Goal: Task Accomplishment & Management: Complete application form

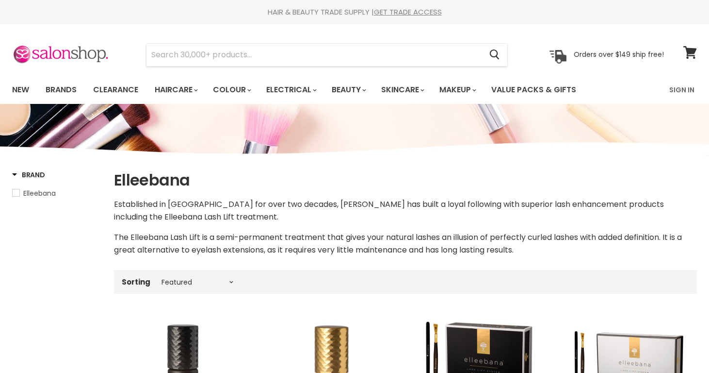
select select "manual"
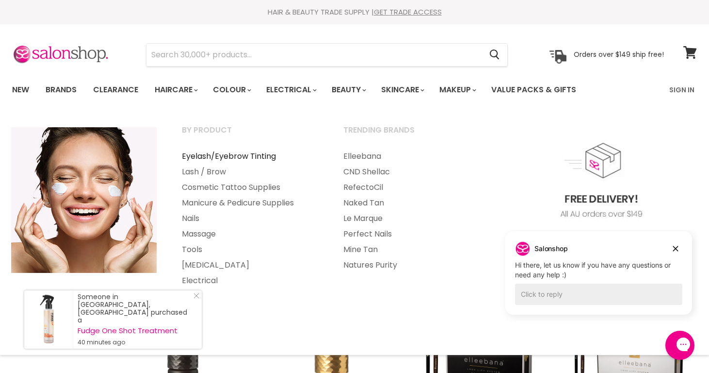
click at [227, 152] on link "Eyelash/Eyebrow Tinting" at bounding box center [250, 156] width 160 height 16
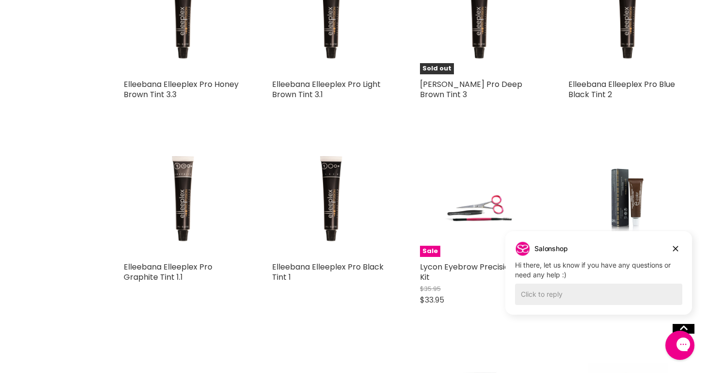
scroll to position [1592, 0]
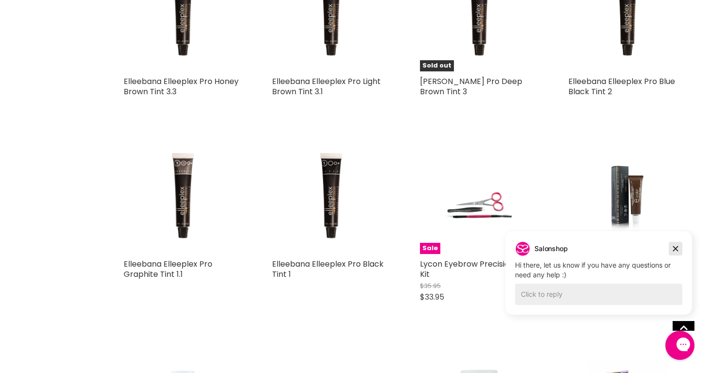
click at [677, 248] on icon "Dismiss campaign" at bounding box center [676, 249] width 10 height 12
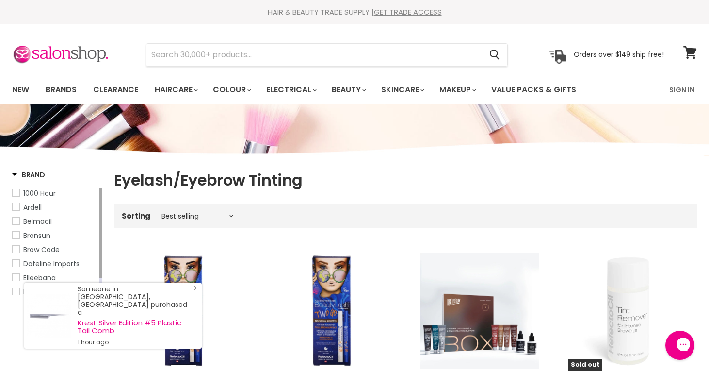
scroll to position [0, 0]
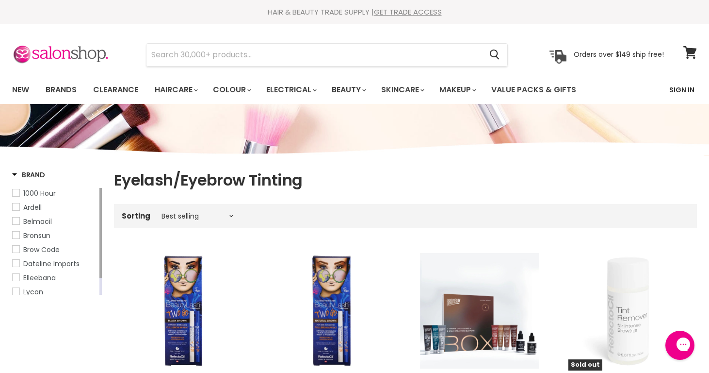
click at [687, 90] on link "Sign In" at bounding box center [682, 90] width 37 height 20
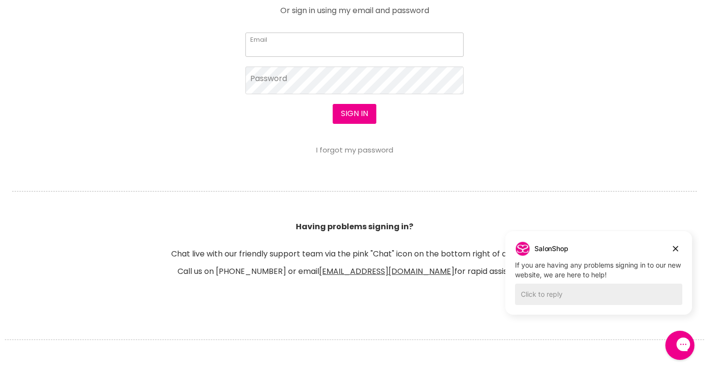
scroll to position [495, 0]
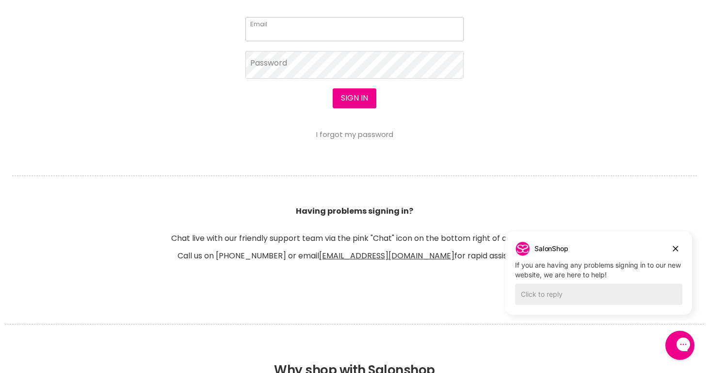
click at [304, 31] on input "Email" at bounding box center [355, 29] width 218 height 24
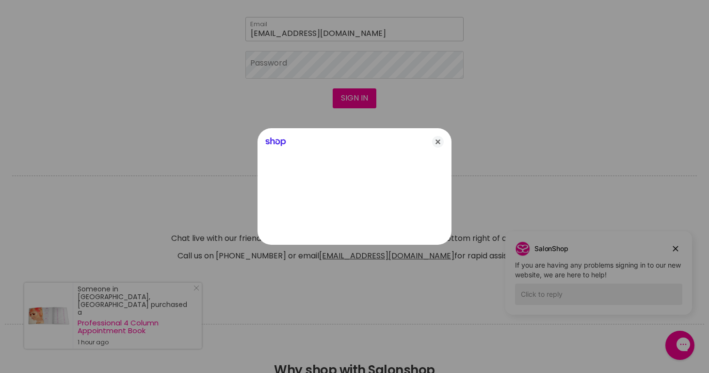
type input "[EMAIL_ADDRESS][DOMAIN_NAME]"
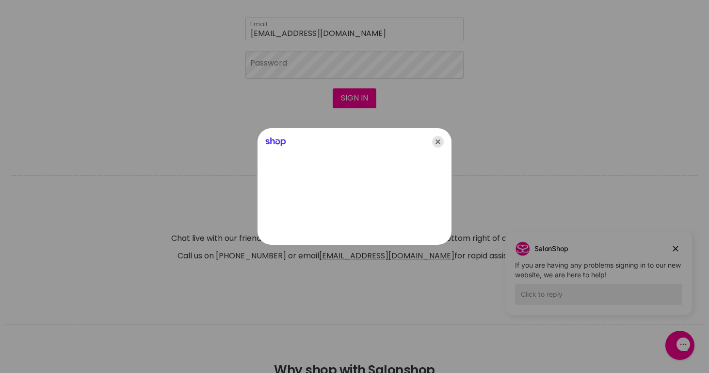
click at [439, 142] on icon "Close" at bounding box center [438, 142] width 12 height 12
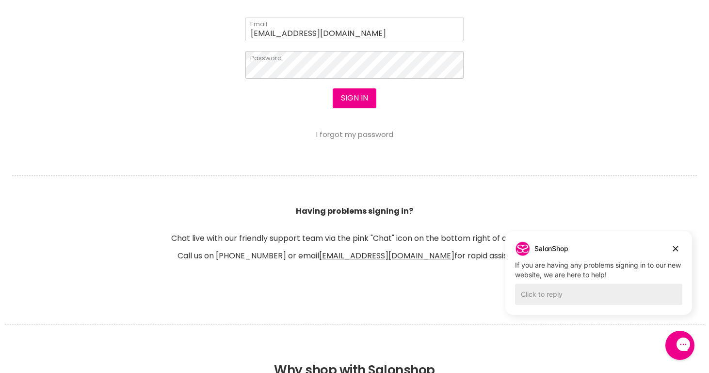
click at [354, 99] on button "Sign in" at bounding box center [355, 97] width 44 height 19
click at [363, 99] on button "Sign in" at bounding box center [355, 97] width 44 height 19
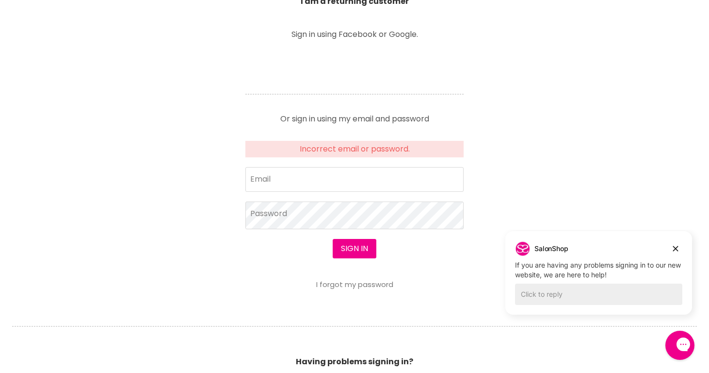
click at [351, 286] on link "I forgot my password" at bounding box center [354, 284] width 77 height 10
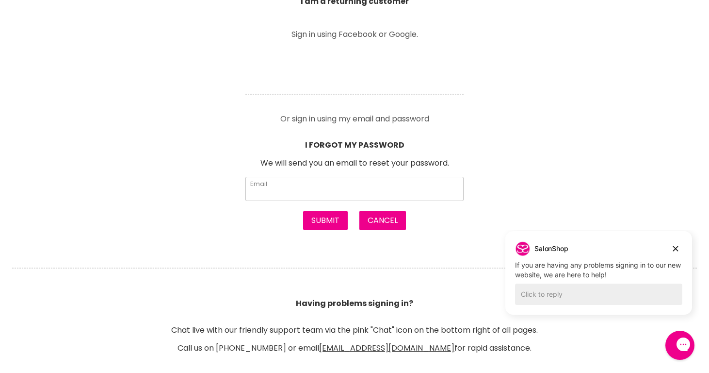
click at [334, 183] on input "Email" at bounding box center [355, 189] width 218 height 24
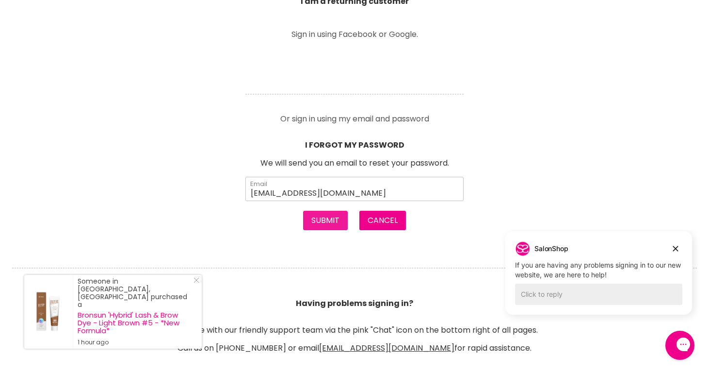
type input "pccrompton@hotmail.com"
click at [316, 220] on button "Submit" at bounding box center [325, 220] width 45 height 19
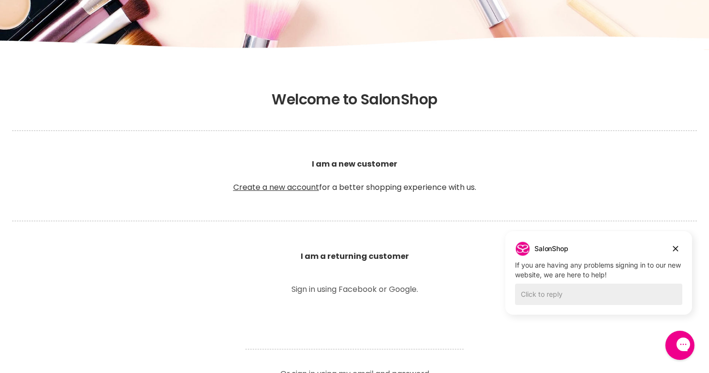
scroll to position [115, 0]
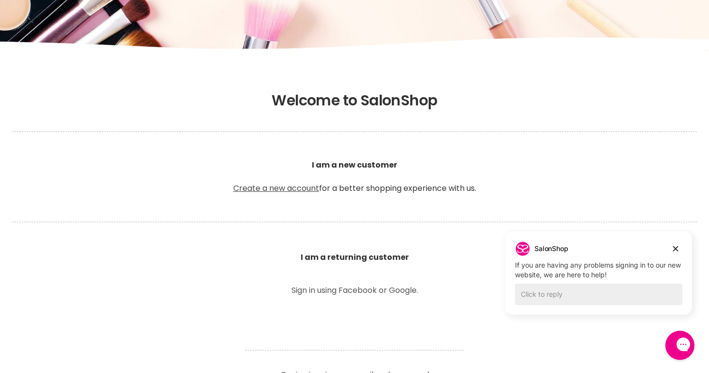
click at [291, 185] on link "Create a new account" at bounding box center [276, 187] width 86 height 11
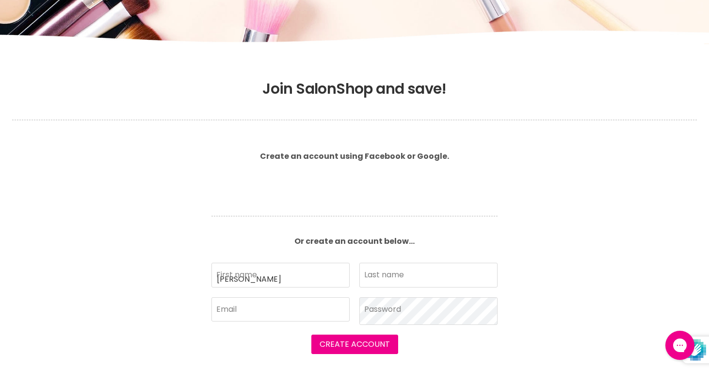
type input "[PERSON_NAME]"
type input "Crompton"
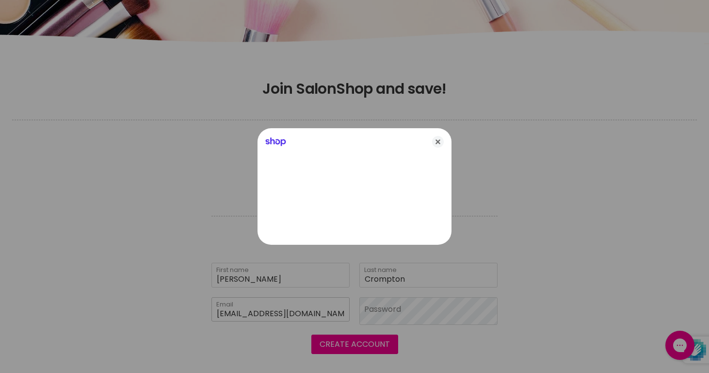
type input "[EMAIL_ADDRESS][DOMAIN_NAME]"
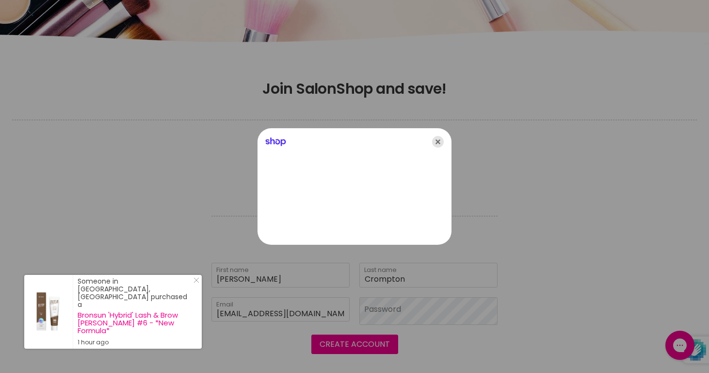
click at [439, 140] on icon "Close" at bounding box center [438, 142] width 12 height 12
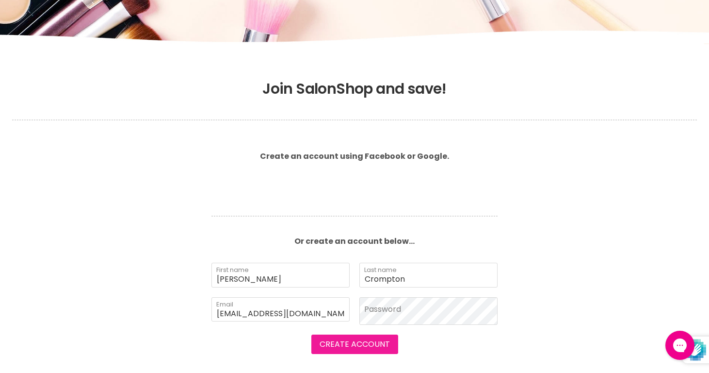
click at [365, 348] on button "Create Account" at bounding box center [355, 343] width 87 height 19
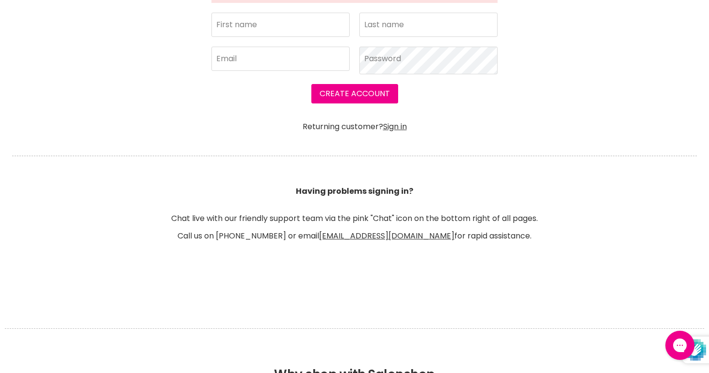
scroll to position [414, 0]
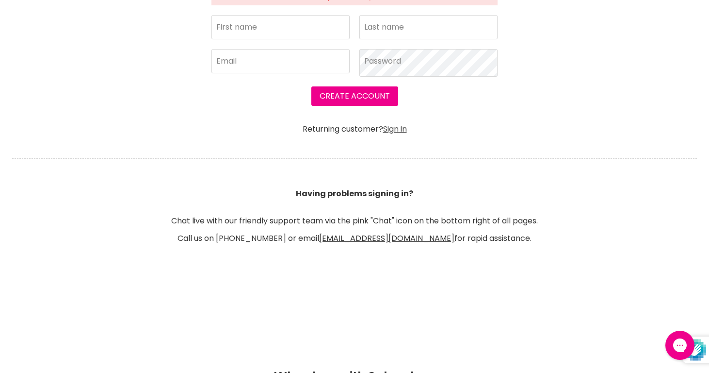
click at [396, 130] on link "Sign in" at bounding box center [395, 128] width 24 height 11
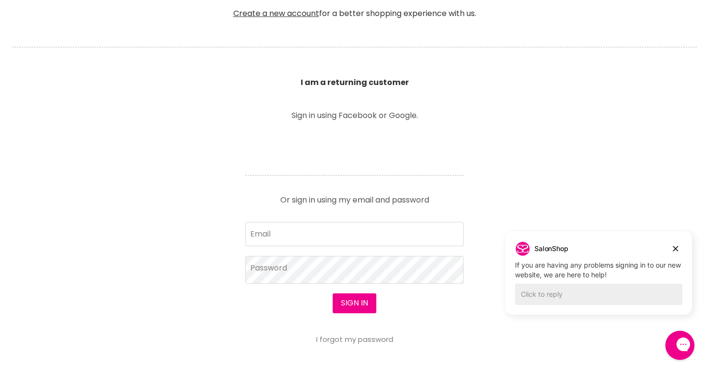
scroll to position [291, 0]
type input "[EMAIL_ADDRESS][DOMAIN_NAME]"
click at [354, 303] on button "Sign in" at bounding box center [355, 302] width 44 height 19
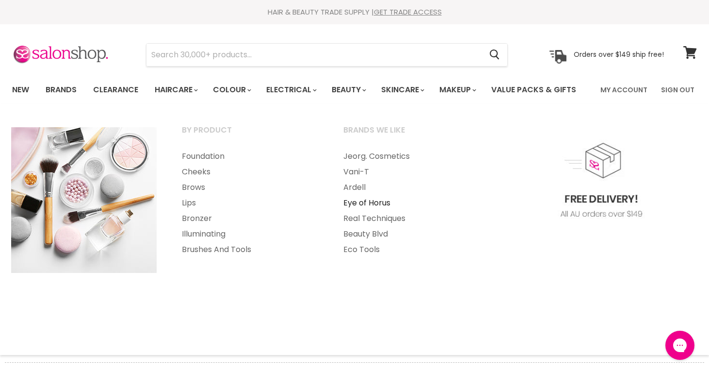
click at [364, 202] on link "Eye of Horus" at bounding box center [411, 203] width 160 height 16
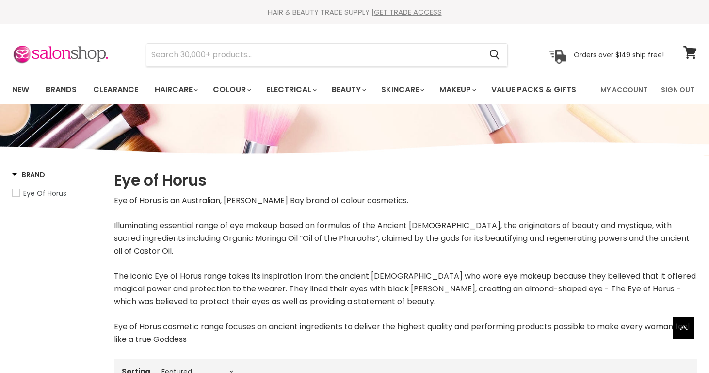
select select "manual"
click at [623, 90] on link "My Account" at bounding box center [624, 90] width 59 height 20
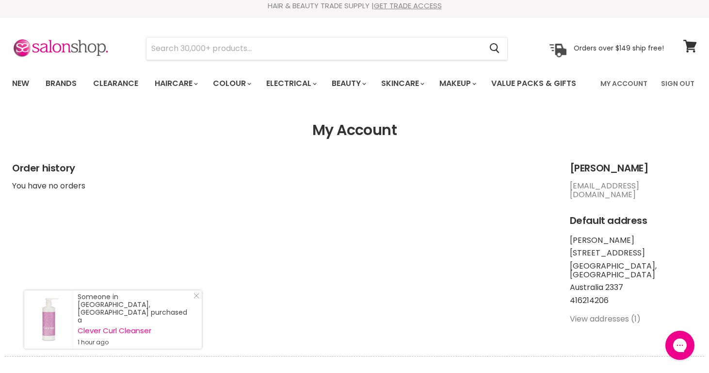
scroll to position [7, 0]
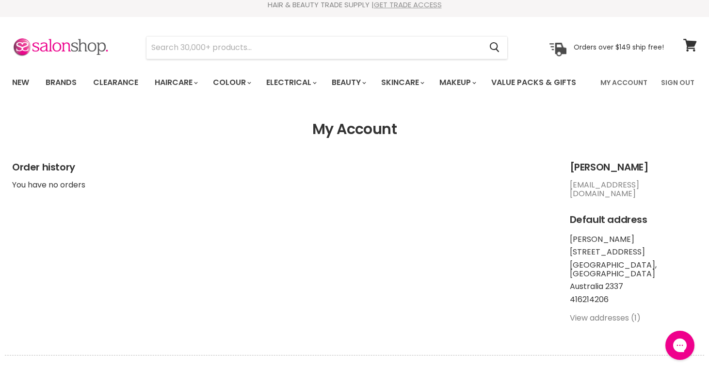
click at [423, 6] on link "GET TRADE ACCESS" at bounding box center [408, 5] width 68 height 10
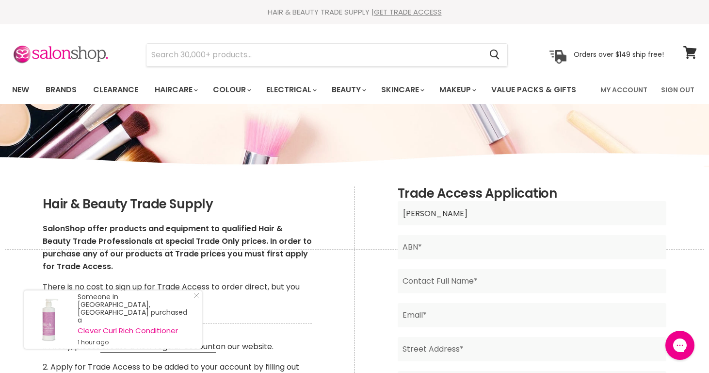
type input "Penelope Crompton"
click at [432, 243] on input "Main content" at bounding box center [532, 247] width 269 height 24
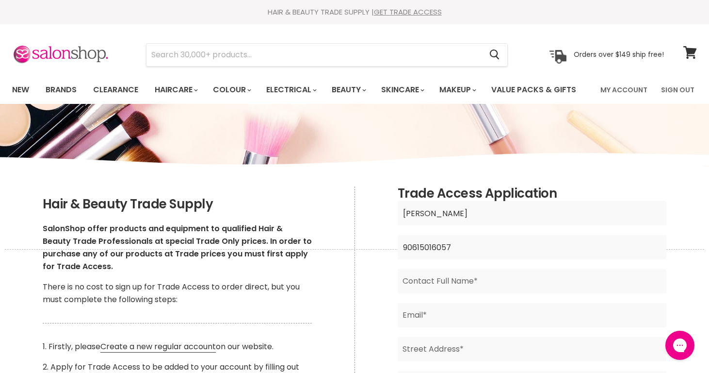
type input "90615016057"
type input "Penny Crompton"
type input "pccrompton@hotmail.com"
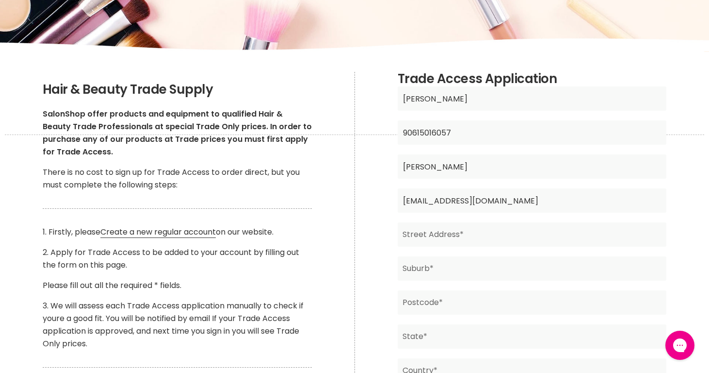
scroll to position [126, 0]
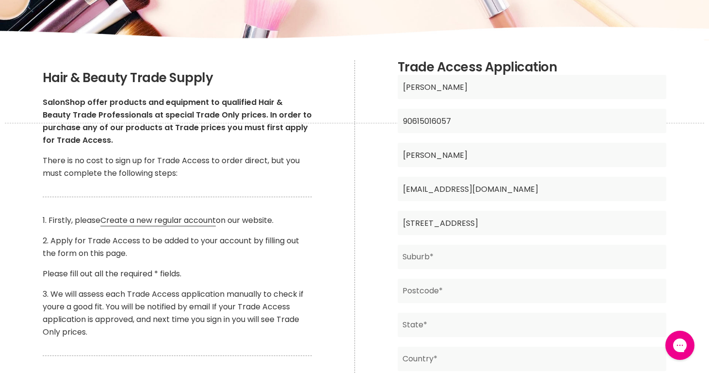
type input "54 Park St"
type input "Scone"
type input "2337"
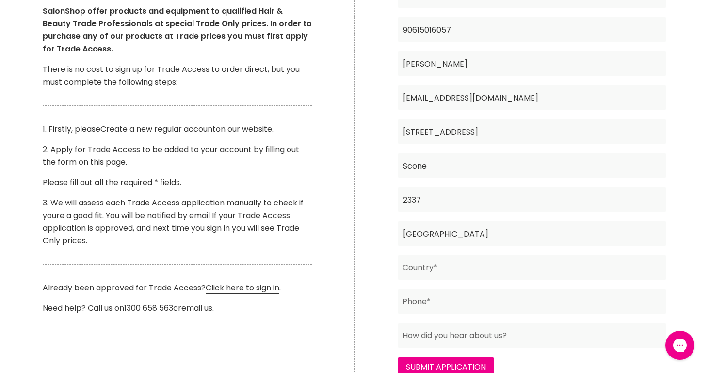
scroll to position [226, 0]
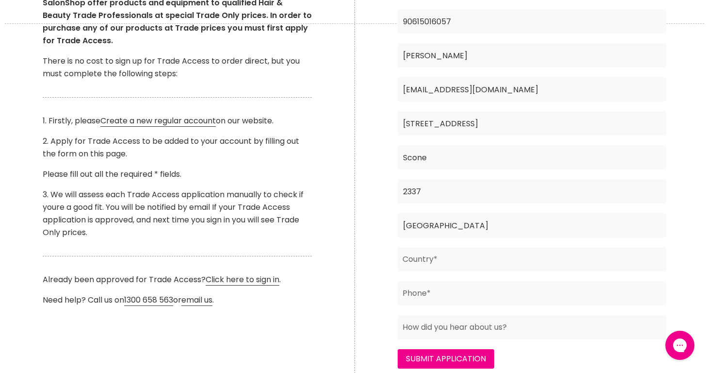
type input "NSW"
click at [658, 260] on input "Main content" at bounding box center [532, 259] width 269 height 24
type input "Australia"
type input "0416214206"
click at [592, 325] on input "Main content" at bounding box center [532, 327] width 269 height 24
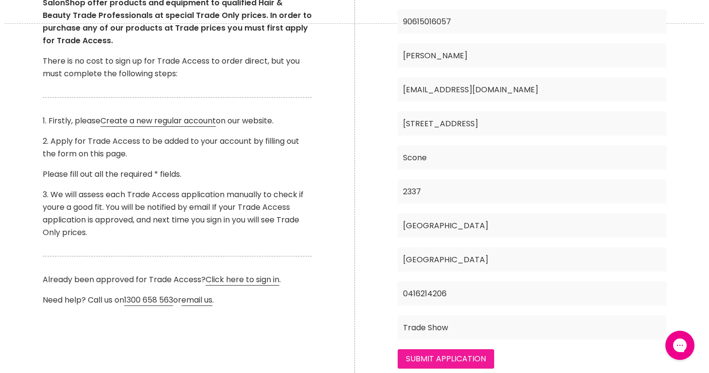
type input "Trade Show"
click at [477, 352] on input "Submit Application" at bounding box center [446, 358] width 97 height 19
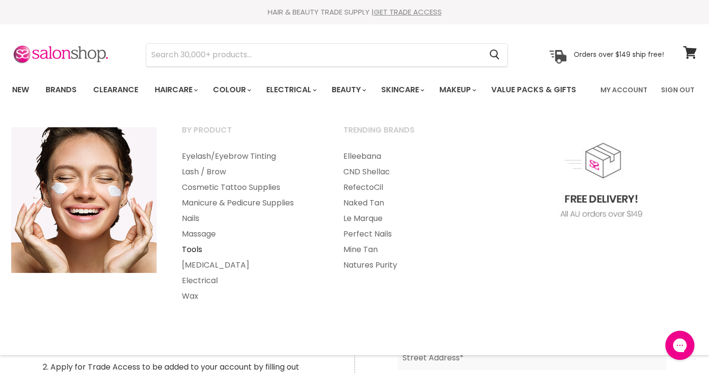
click at [193, 247] on link "Tools" at bounding box center [250, 250] width 160 height 16
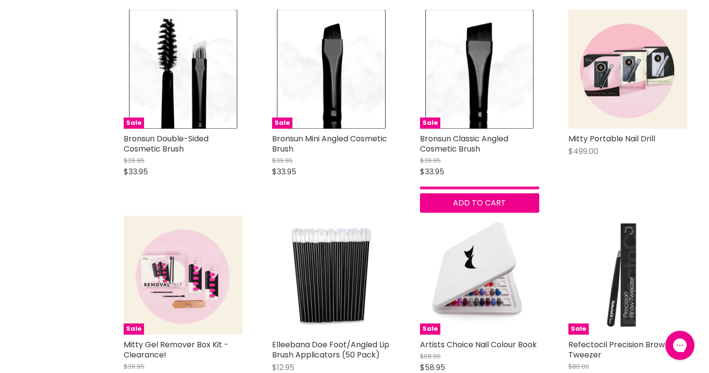
scroll to position [2266, 0]
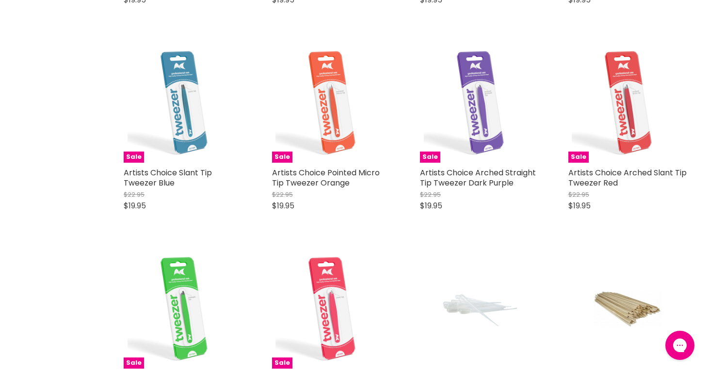
scroll to position [3681, 0]
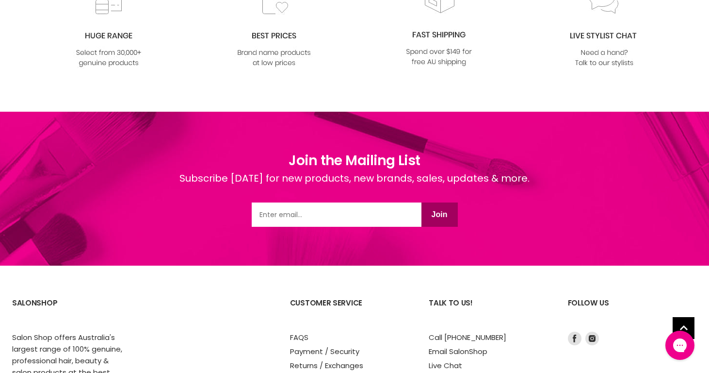
scroll to position [5467, 0]
